Goal: Task Accomplishment & Management: Complete application form

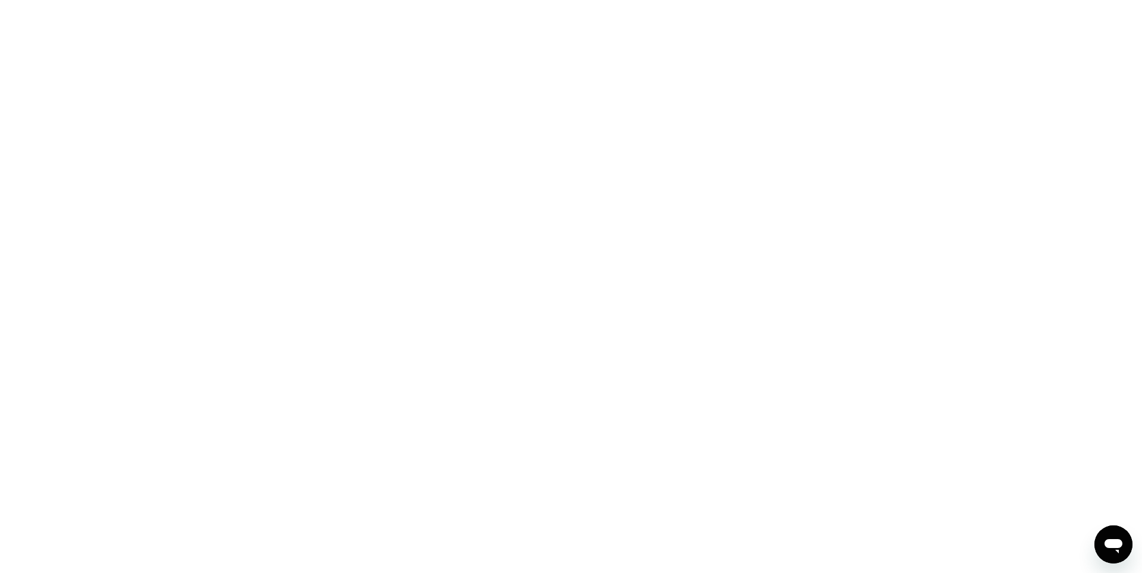
click at [558, 337] on div at bounding box center [571, 286] width 1142 height 573
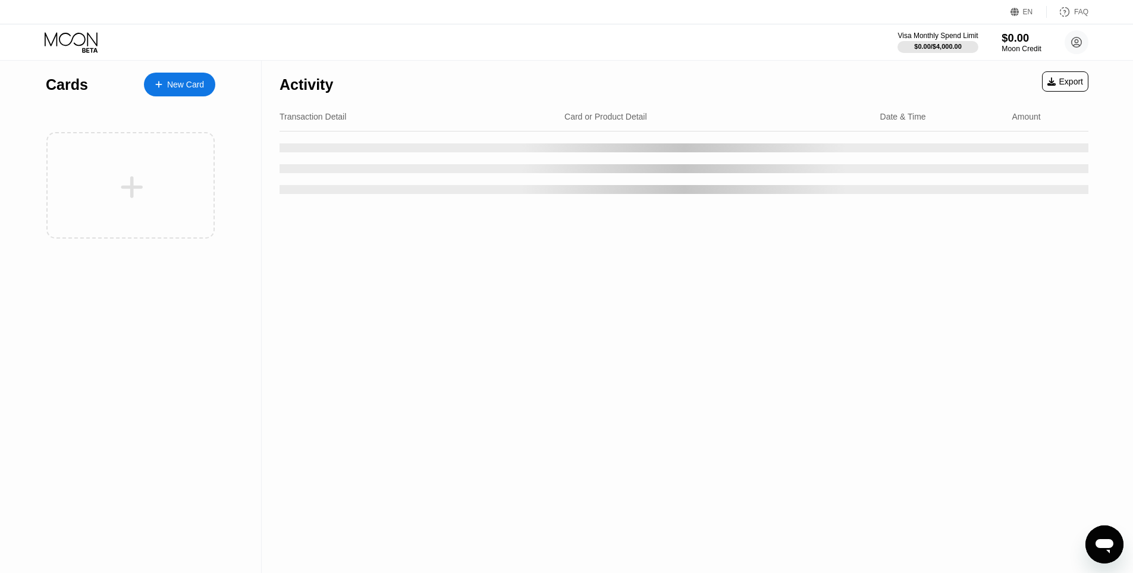
click at [1026, 47] on div "Moon Credit" at bounding box center [1021, 49] width 40 height 8
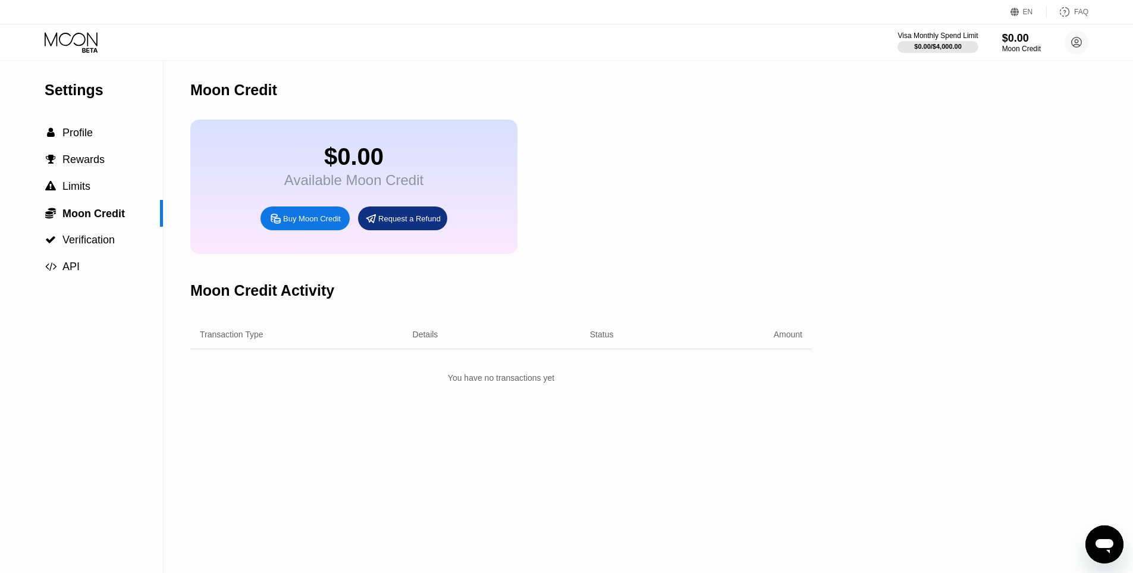
click at [312, 230] on div "Buy Moon Credit" at bounding box center [304, 218] width 89 height 24
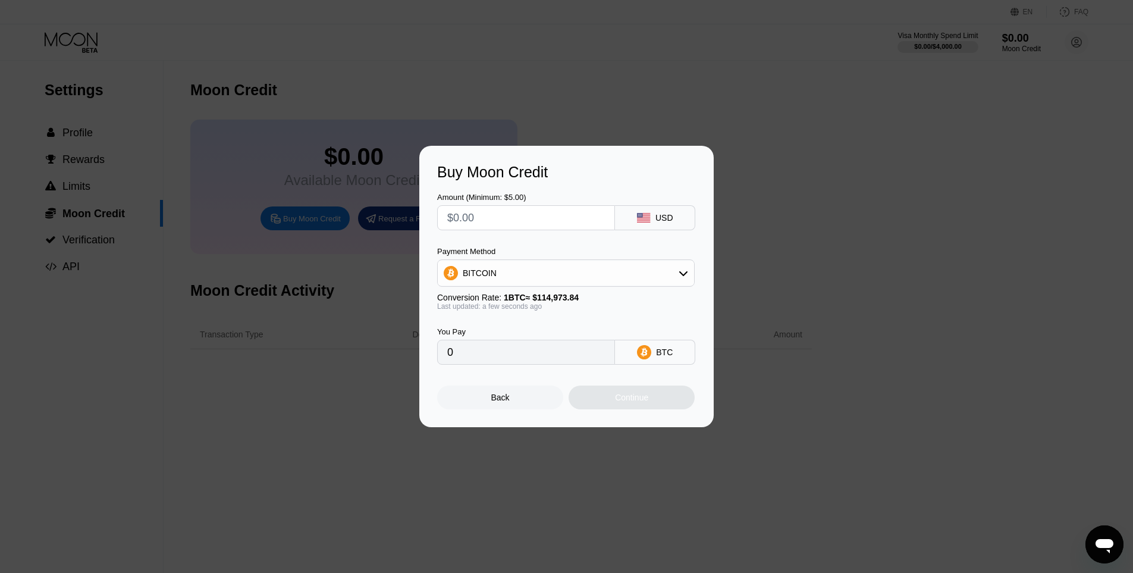
click at [517, 270] on div "BITCOIN" at bounding box center [566, 273] width 256 height 24
click at [514, 327] on span "USDT on TRON" at bounding box center [496, 332] width 60 height 10
type input "0.00"
click at [497, 360] on input "0.00" at bounding box center [526, 352] width 158 height 24
click at [493, 221] on input "text" at bounding box center [526, 218] width 158 height 24
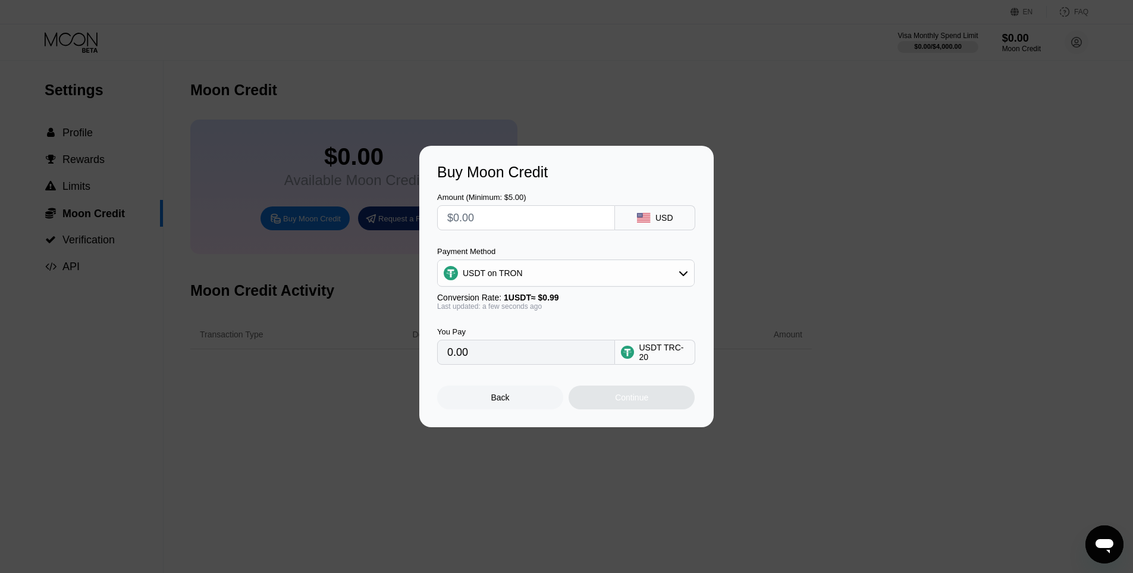
type input "$5"
type input "5.05"
type input "$5"
click at [623, 402] on div "Continue" at bounding box center [631, 397] width 33 height 10
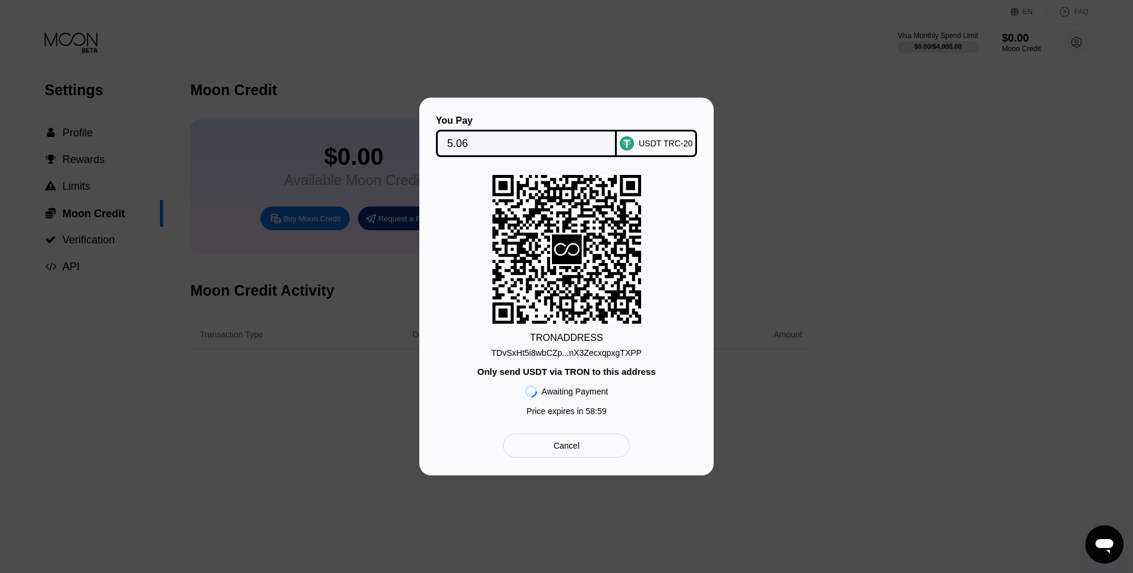
click at [583, 357] on div "TDvSxHt5i8wbCZp...nX3ZecxqpxgTXPP" at bounding box center [566, 353] width 150 height 10
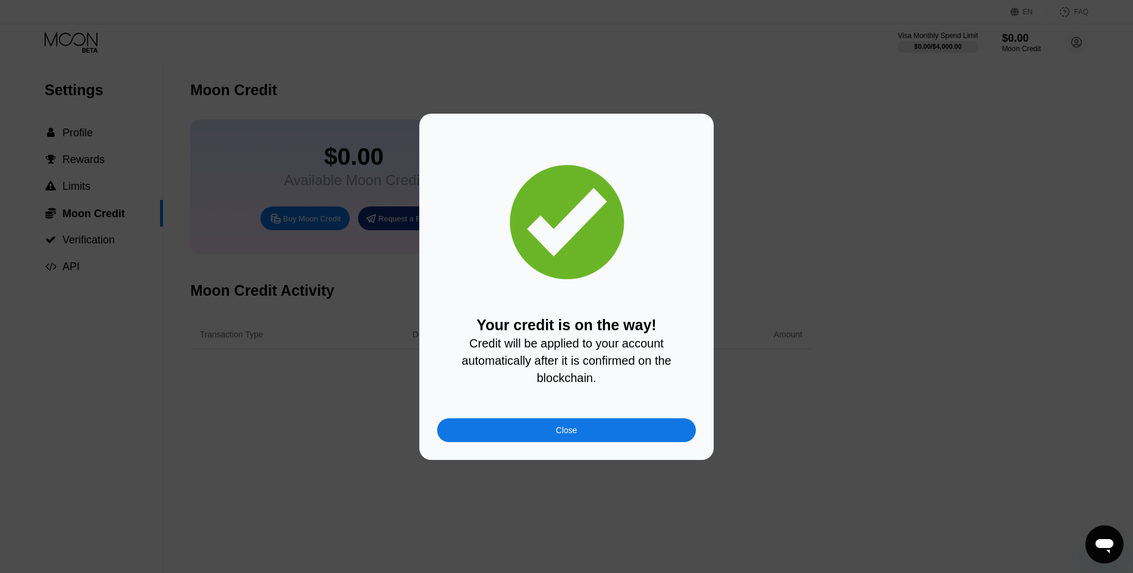
click at [577, 447] on div "Your credit is on the way! Credit will be applied to your account automatically…" at bounding box center [566, 287] width 294 height 346
click at [583, 436] on div "Close" at bounding box center [566, 430] width 259 height 24
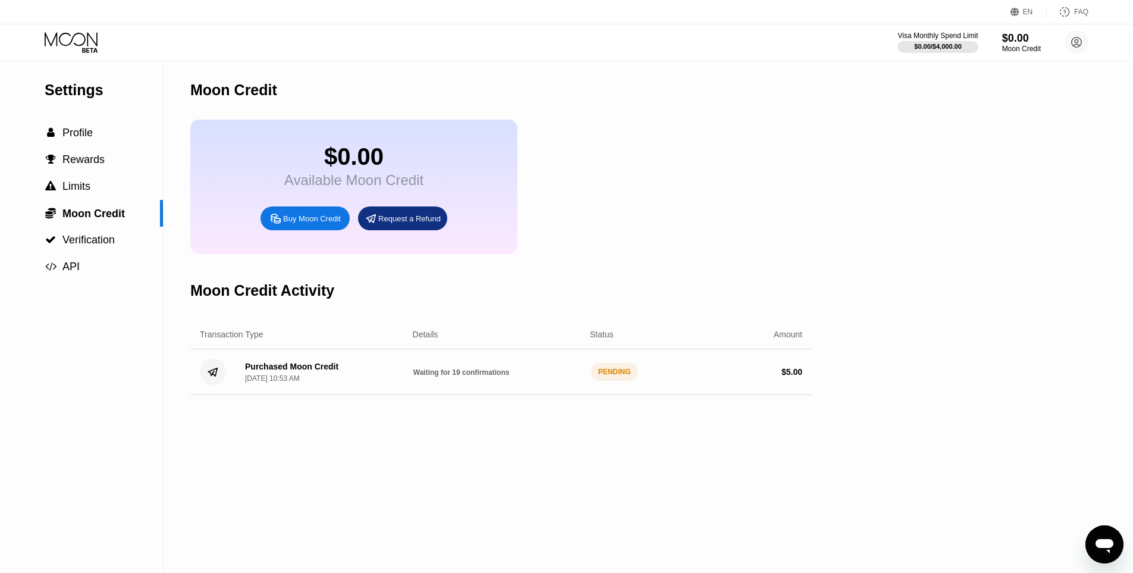
click at [1079, 40] on circle at bounding box center [1076, 42] width 24 height 24
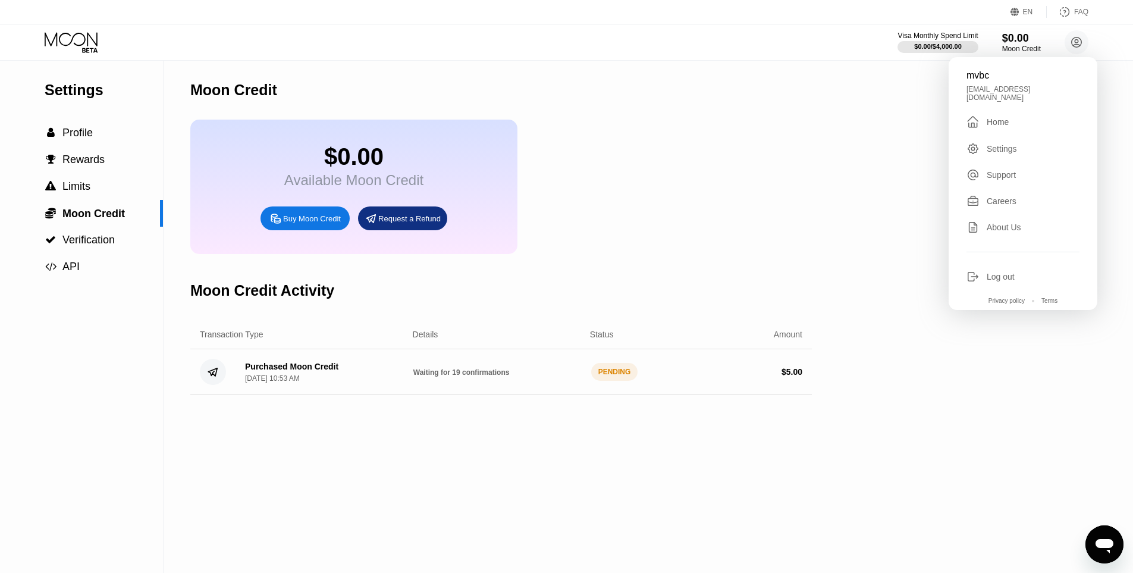
click at [997, 92] on div "mvbc940@gmail.com" at bounding box center [1022, 93] width 113 height 17
copy div "mvbc940@gmail.com "
click at [658, 231] on div "$0.00 Available Moon Credit Buy Moon Credit Request a Refund" at bounding box center [500, 187] width 621 height 134
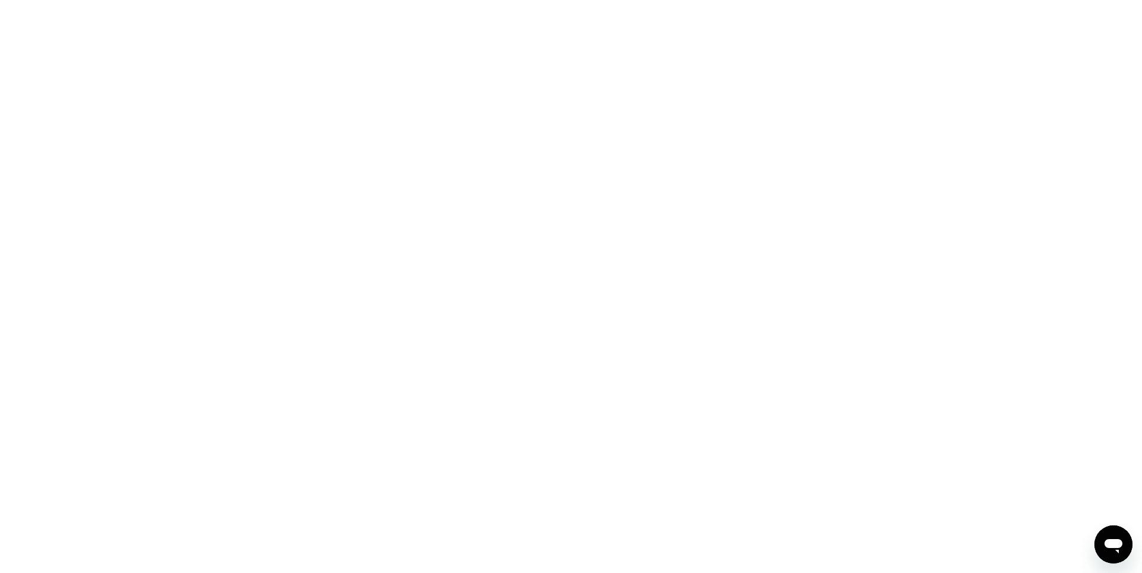
drag, startPoint x: 505, startPoint y: 178, endPoint x: 488, endPoint y: 177, distance: 17.3
click at [504, 178] on div at bounding box center [571, 286] width 1142 height 573
click at [351, 211] on div at bounding box center [571, 286] width 1142 height 573
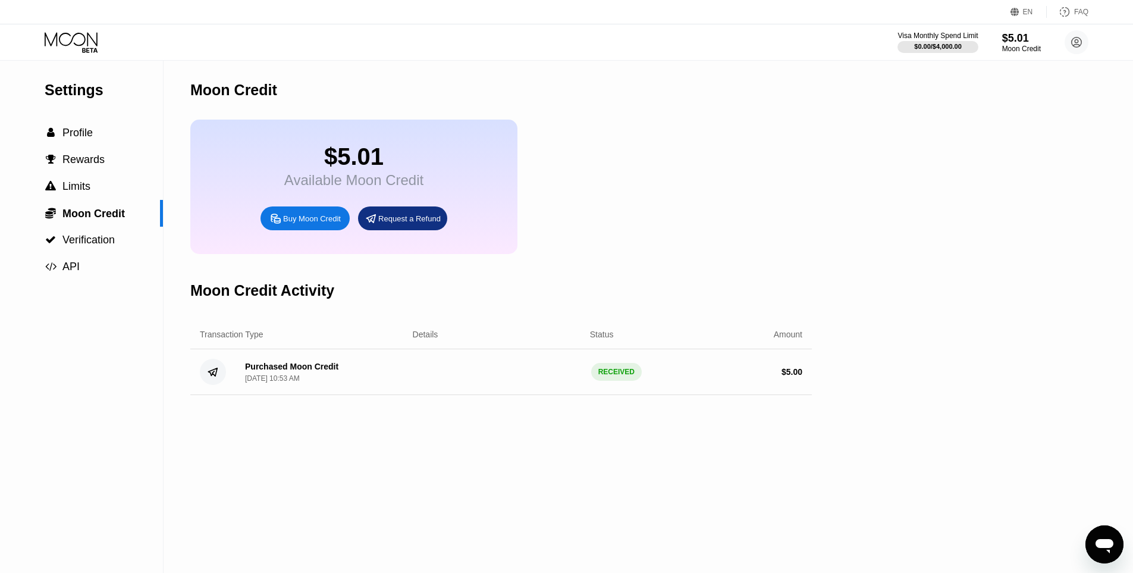
click at [195, 311] on div "Moon Credit Activity" at bounding box center [500, 290] width 621 height 59
click at [77, 48] on icon at bounding box center [72, 42] width 55 height 21
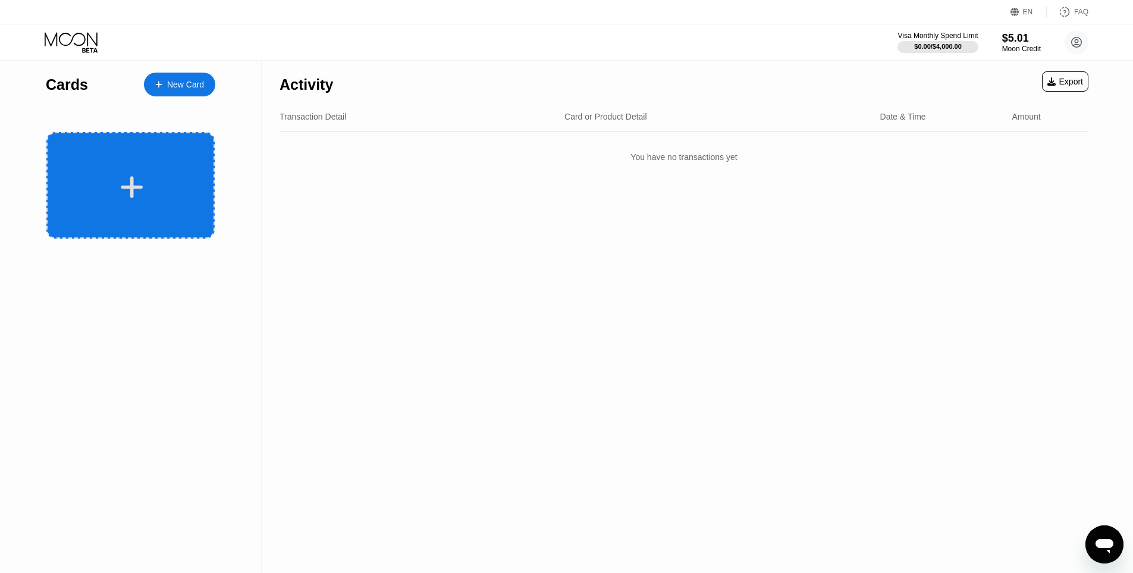
click at [143, 187] on icon at bounding box center [131, 187] width 23 height 27
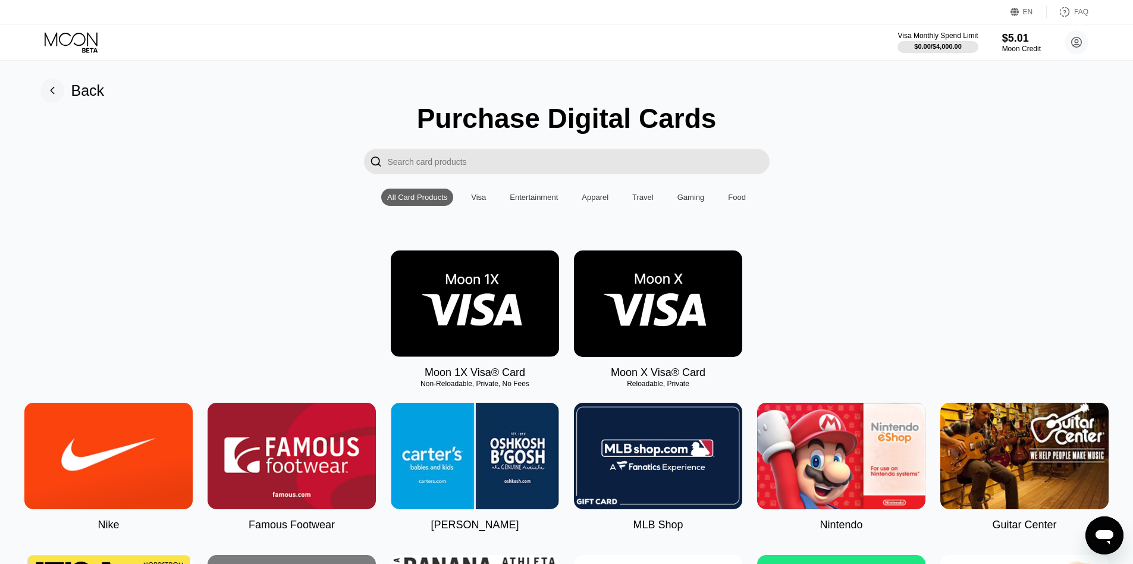
click at [659, 294] on img at bounding box center [658, 303] width 168 height 106
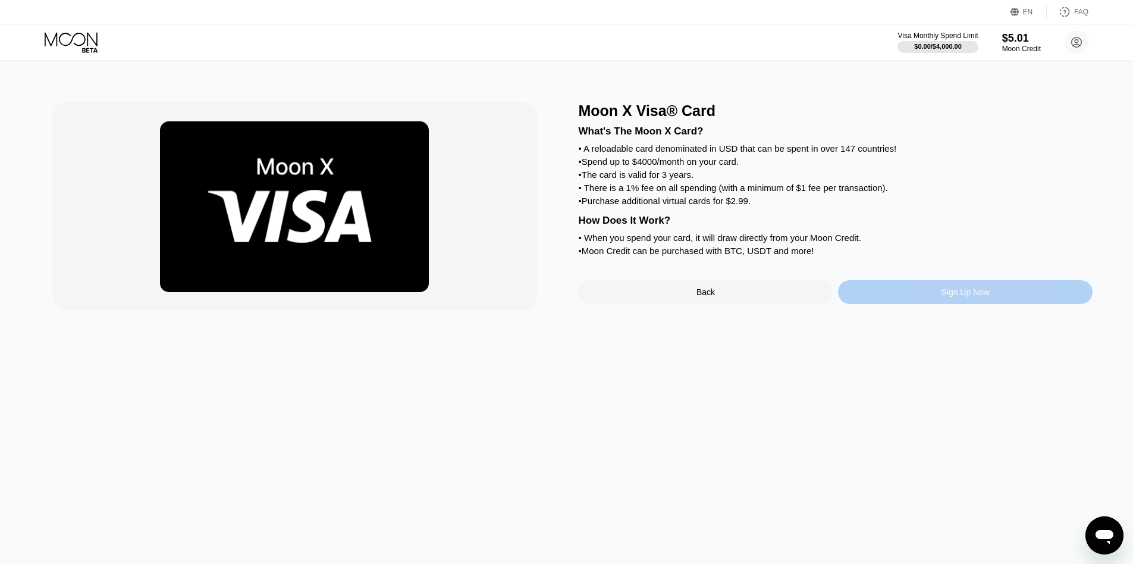
click at [986, 297] on div "Sign Up Now" at bounding box center [965, 292] width 49 height 10
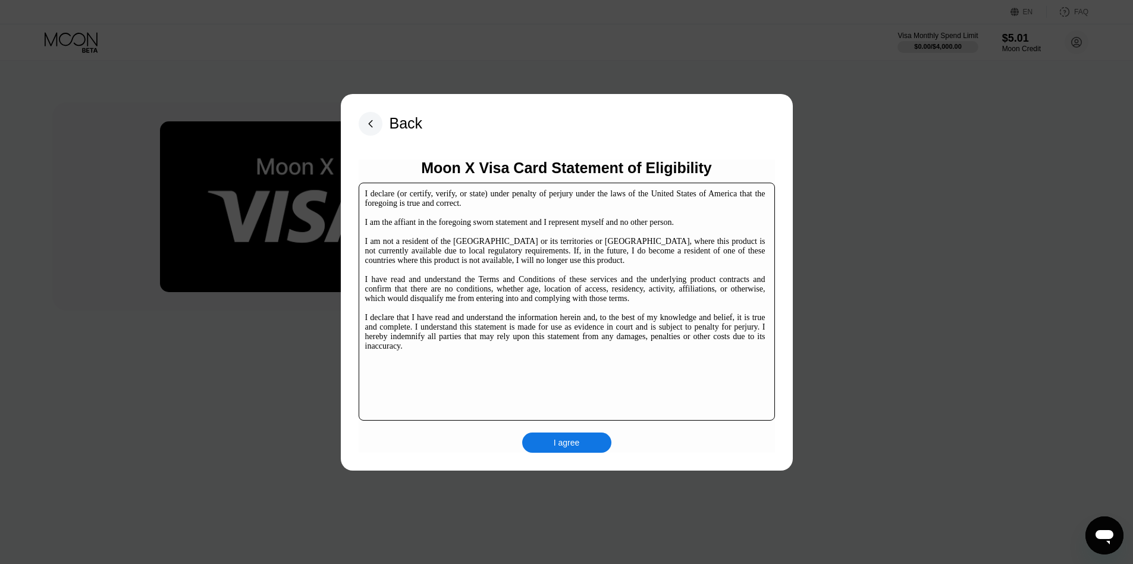
click at [550, 429] on div "Moon X Visa Card Statement of Eligibility I declare (or certify, verify, or sta…" at bounding box center [567, 305] width 416 height 293
click at [549, 441] on div "I agree" at bounding box center [566, 442] width 89 height 20
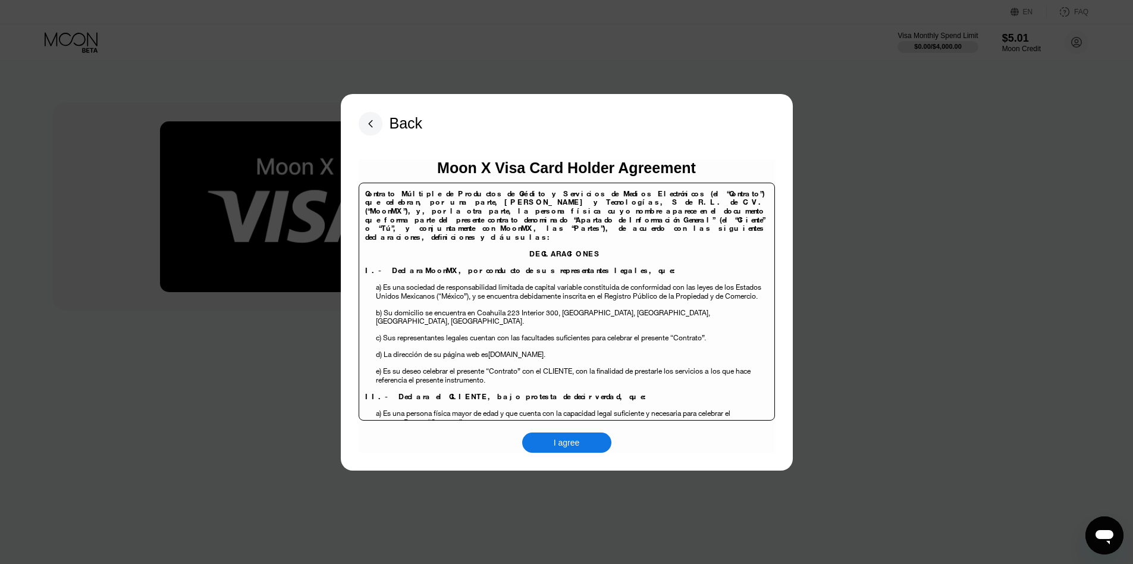
click at [548, 450] on div "I agree" at bounding box center [566, 442] width 89 height 20
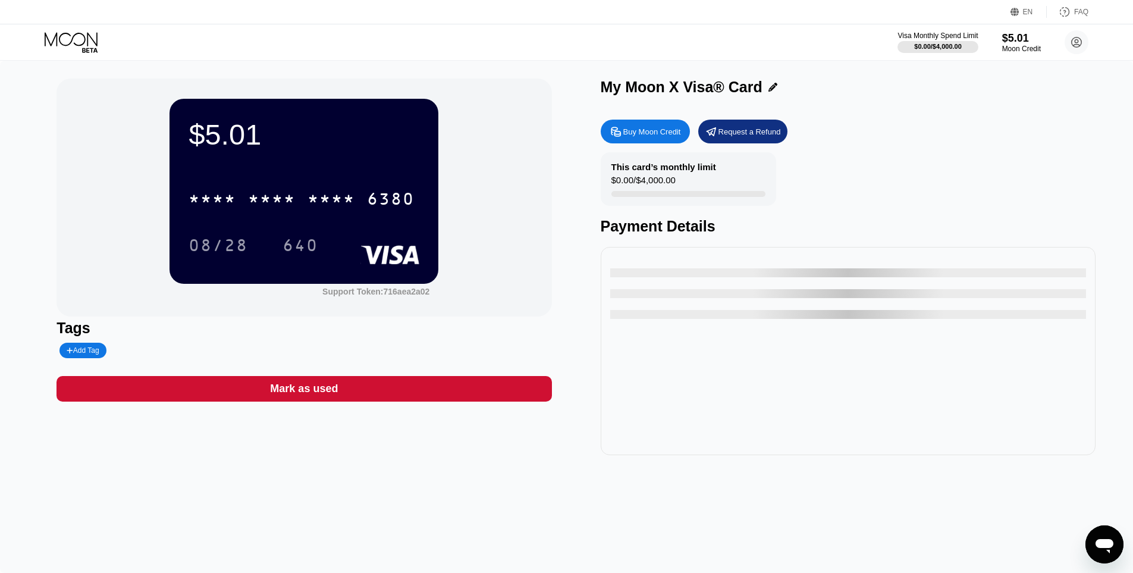
click at [932, 196] on div "This card’s monthly limit $0.00 / $4,000.00 Payment Details" at bounding box center [848, 193] width 495 height 83
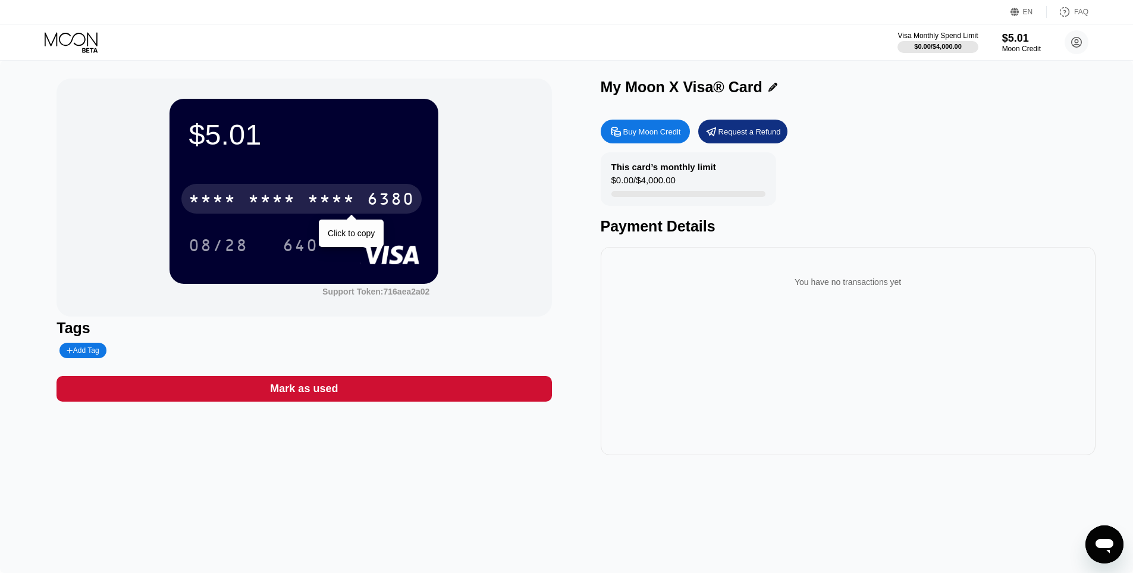
click at [322, 189] on div "* * * * * * * * * * * * 6380" at bounding box center [301, 199] width 240 height 30
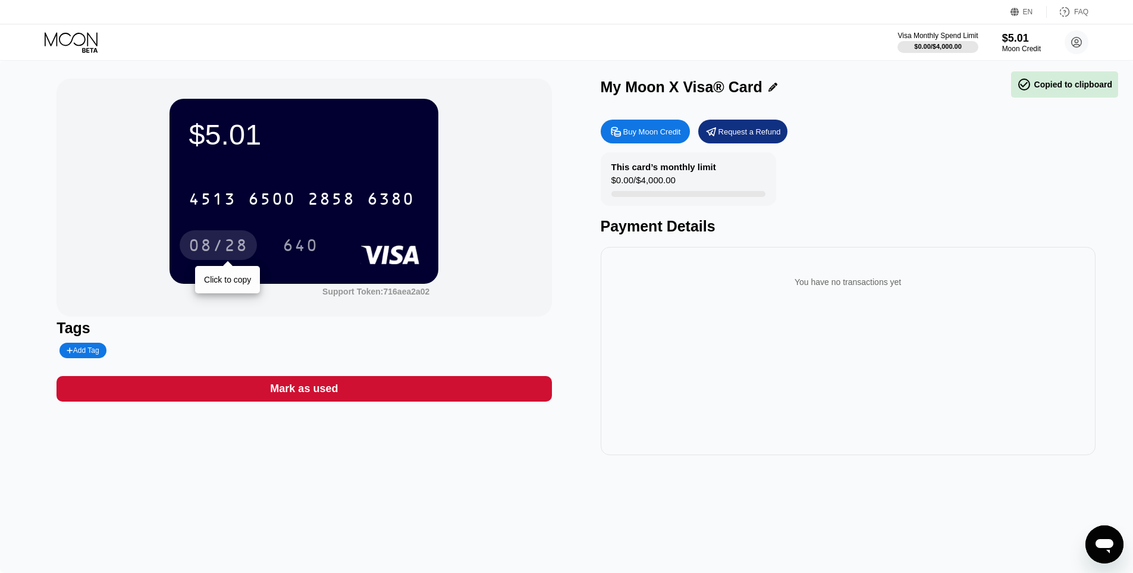
click at [214, 252] on div "08/28" at bounding box center [218, 246] width 59 height 19
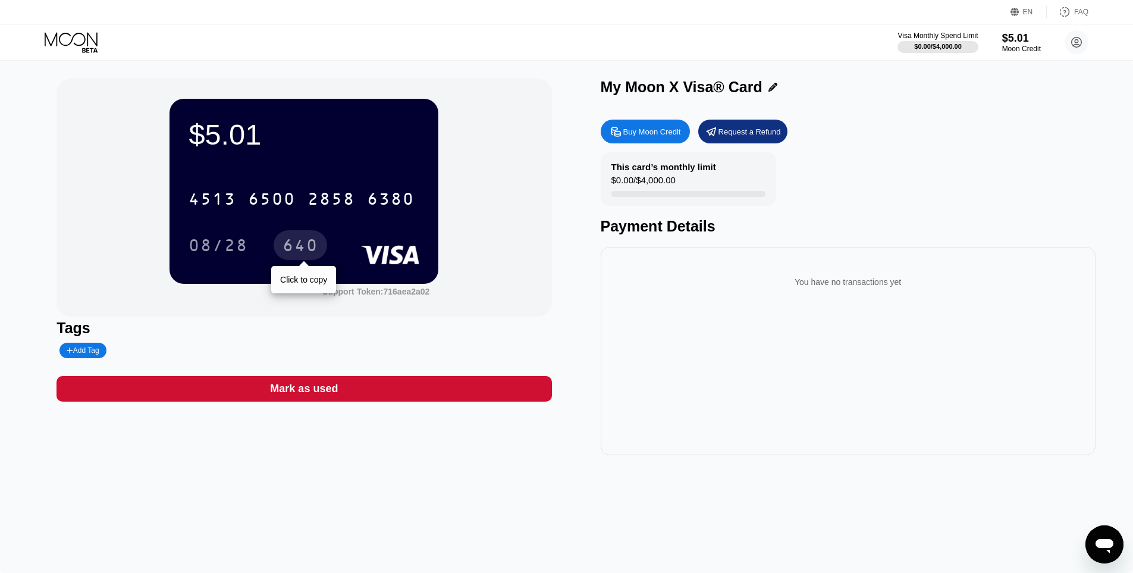
click at [306, 250] on div "640" at bounding box center [300, 246] width 36 height 19
